Goal: Information Seeking & Learning: Ask a question

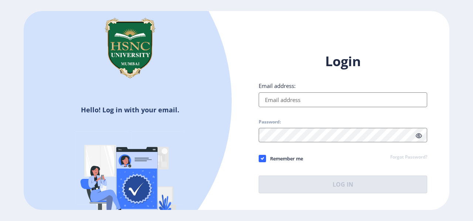
click at [323, 101] on input "Email address:" at bounding box center [343, 99] width 169 height 15
type input "[EMAIL_ADDRESS][DOMAIN_NAME]"
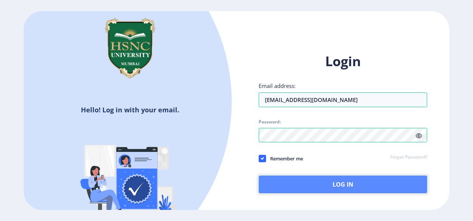
click at [303, 185] on button "Log In" at bounding box center [343, 185] width 169 height 18
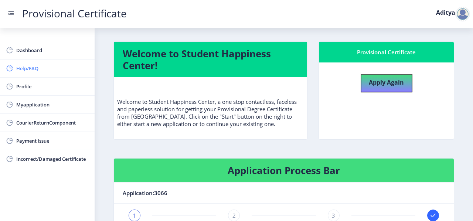
click at [39, 71] on span "Help/FAQ" at bounding box center [52, 68] width 72 height 9
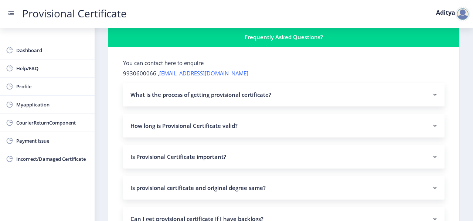
scroll to position [16, 0]
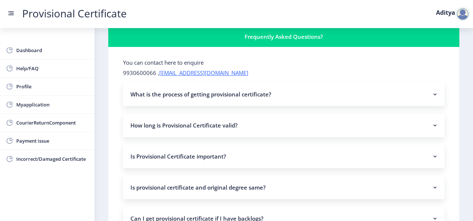
click at [149, 74] on p "9930600066 , [EMAIL_ADDRESS][DOMAIN_NAME]" at bounding box center [284, 72] width 322 height 7
copy p "9930600066"
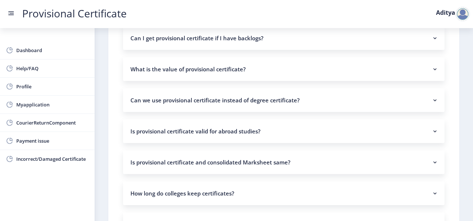
scroll to position [190, 0]
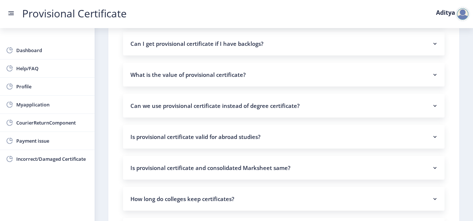
click at [280, 41] on nb-accordion-item-header "Can I get provisional certificate if I have backlogs?" at bounding box center [284, 44] width 322 height 24
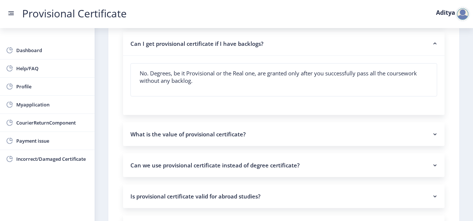
click at [280, 41] on nb-accordion-item-header "Can I get provisional certificate if I have backlogs?" at bounding box center [284, 44] width 322 height 24
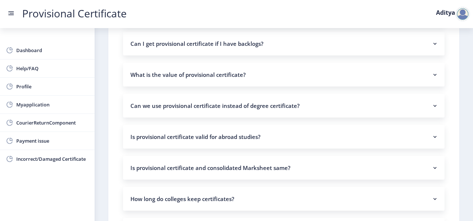
click at [280, 41] on nb-accordion-item-header "Can I get provisional certificate if I have backlogs?" at bounding box center [284, 44] width 322 height 24
